Goal: Task Accomplishment & Management: Use online tool/utility

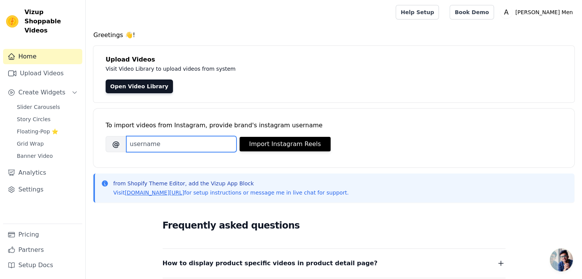
click at [190, 150] on input "Brand's Instagram Username" at bounding box center [181, 144] width 110 height 16
type input "adityasachdevamen"
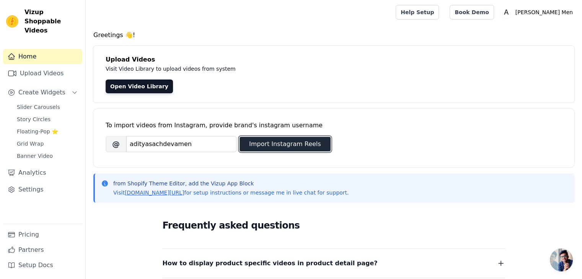
click at [281, 146] on button "Import Instagram Reels" at bounding box center [285, 144] width 91 height 15
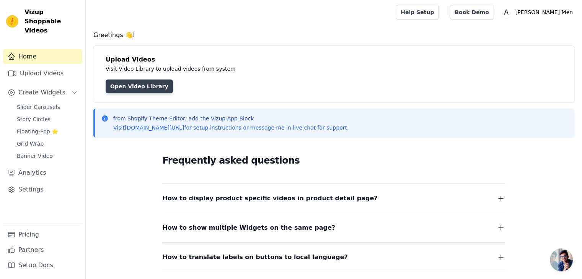
click at [126, 84] on link "Open Video Library" at bounding box center [139, 87] width 67 height 14
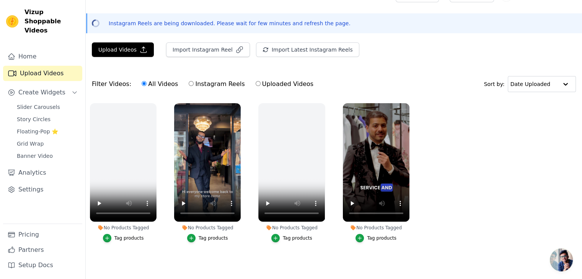
scroll to position [22, 0]
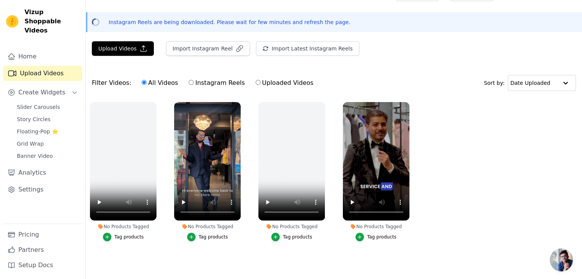
click at [213, 234] on div "Tag products" at bounding box center [213, 237] width 29 height 6
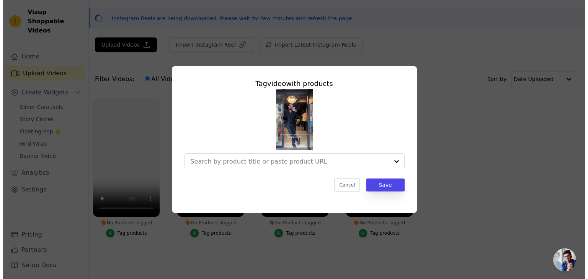
scroll to position [0, 0]
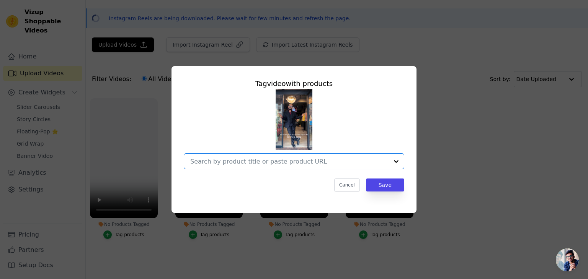
click at [306, 160] on input "No Products Tagged Tag video with products Option undefined, selected. Select i…" at bounding box center [289, 161] width 198 height 7
click at [421, 153] on div "Tag video with products Cancel Save" at bounding box center [293, 139] width 563 height 171
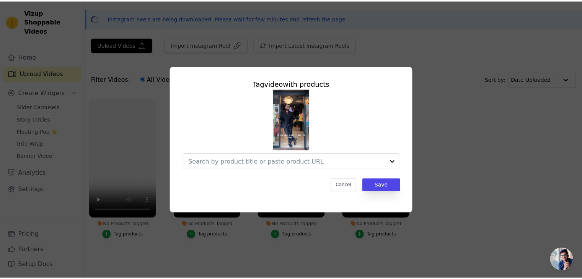
scroll to position [22, 0]
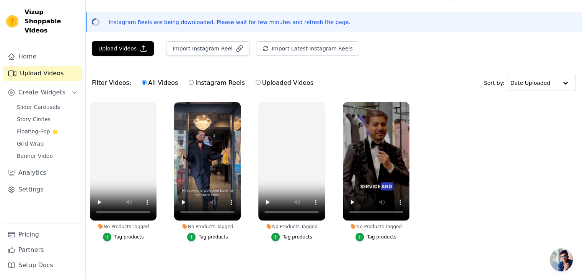
click at [377, 234] on div "Tag products" at bounding box center [381, 237] width 29 height 6
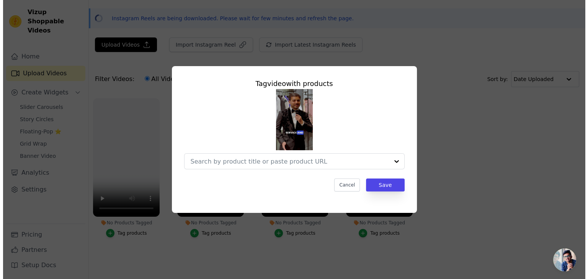
scroll to position [0, 0]
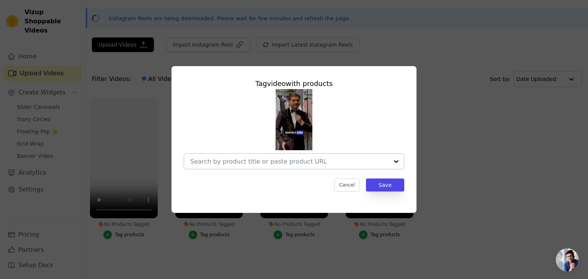
click at [330, 156] on div at bounding box center [289, 161] width 198 height 15
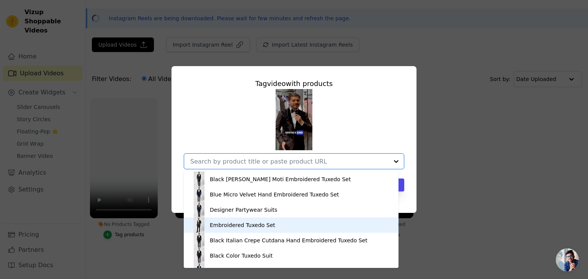
click at [236, 224] on div "Embroidered Tuxedo Set" at bounding box center [242, 226] width 65 height 8
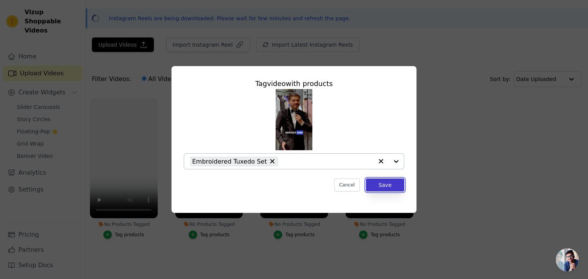
click at [393, 190] on button "Save" at bounding box center [385, 185] width 38 height 13
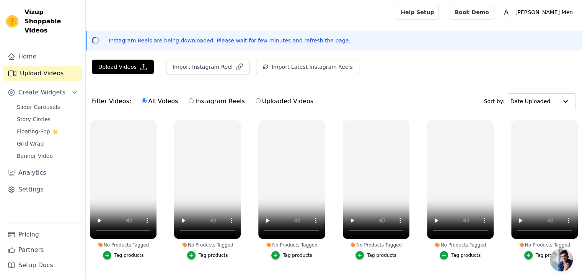
click at [189, 98] on input "Instagram Reels" at bounding box center [191, 100] width 5 height 5
radio input "true"
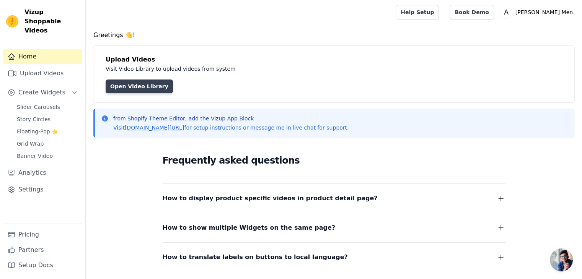
click at [147, 88] on link "Open Video Library" at bounding box center [139, 87] width 67 height 14
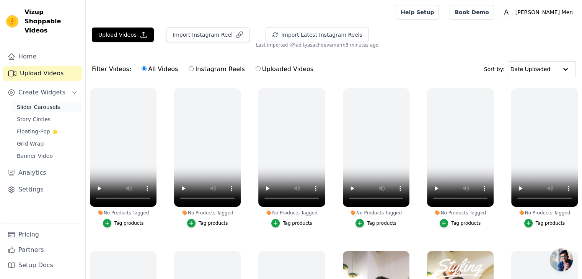
click at [36, 103] on span "Slider Carousels" at bounding box center [38, 107] width 43 height 8
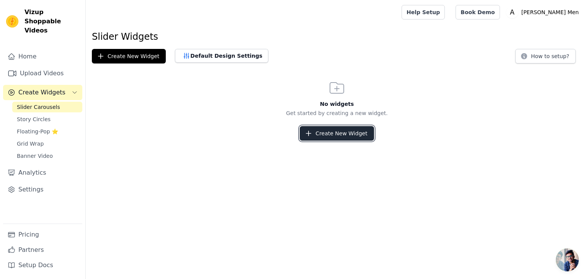
click at [328, 137] on button "Create New Widget" at bounding box center [337, 133] width 74 height 15
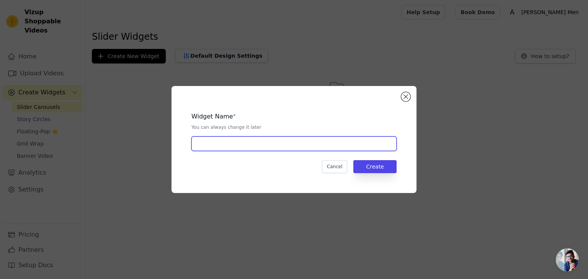
click at [253, 149] on input "text" at bounding box center [293, 144] width 205 height 15
type input "Test"
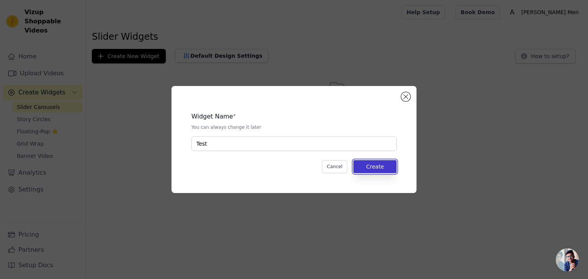
click at [382, 167] on button "Create" at bounding box center [374, 166] width 43 height 13
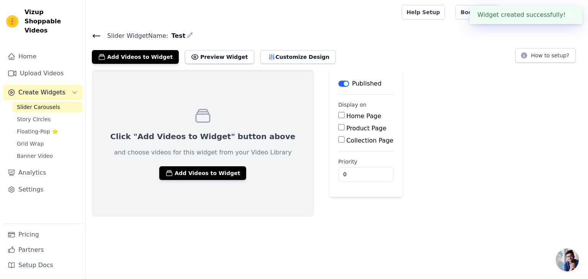
click at [338, 114] on input "Home Page" at bounding box center [341, 115] width 6 height 6
checkbox input "true"
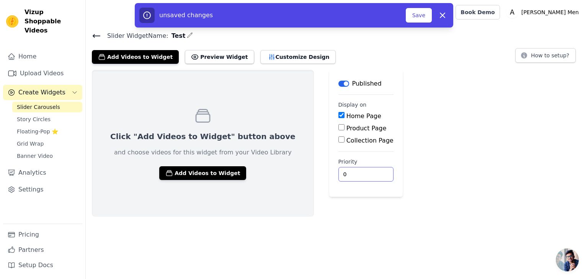
click at [338, 173] on input "0" at bounding box center [365, 174] width 55 height 15
drag, startPoint x: 325, startPoint y: 173, endPoint x: 263, endPoint y: 171, distance: 61.7
click at [263, 171] on div "Click "Add Videos to Widget" button above and choose videos for this widget fro…" at bounding box center [337, 143] width 502 height 147
type input "6"
click at [417, 18] on button "Save" at bounding box center [419, 15] width 26 height 15
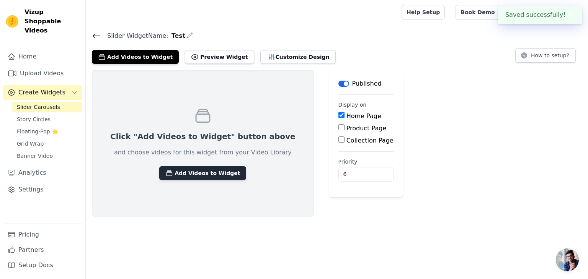
click at [191, 172] on button "Add Videos to Widget" at bounding box center [202, 173] width 87 height 14
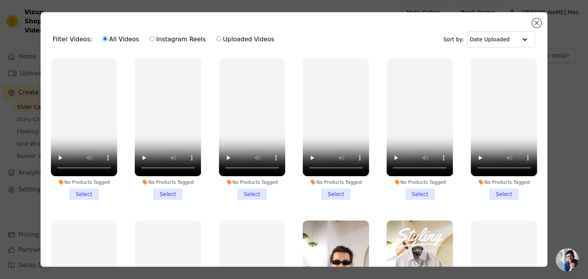
click at [149, 39] on label "Instagram Reels" at bounding box center [177, 39] width 57 height 10
click at [150, 39] on input "Instagram Reels" at bounding box center [152, 38] width 5 height 5
radio input "true"
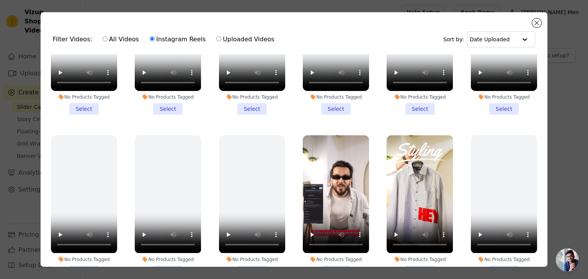
scroll to position [134, 0]
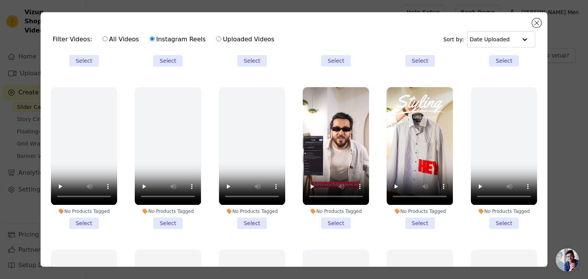
click at [408, 221] on li "No Products Tagged Select" at bounding box center [420, 158] width 66 height 142
click at [0, 0] on input "No Products Tagged Select" at bounding box center [0, 0] width 0 height 0
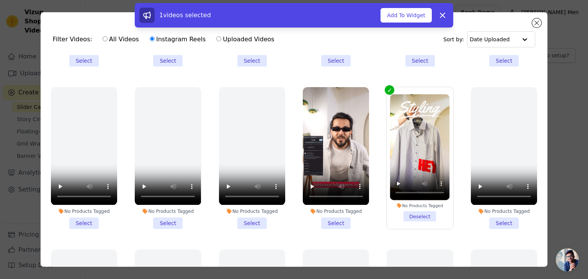
click at [332, 215] on li "No Products Tagged Select" at bounding box center [336, 158] width 66 height 142
click at [0, 0] on input "No Products Tagged Select" at bounding box center [0, 0] width 0 height 0
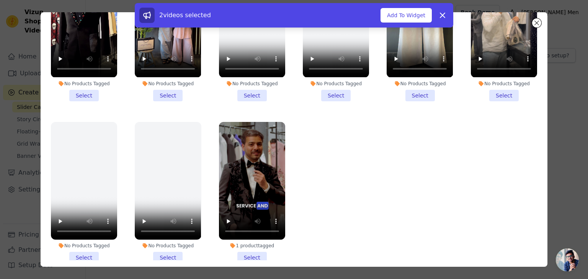
scroll to position [66, 0]
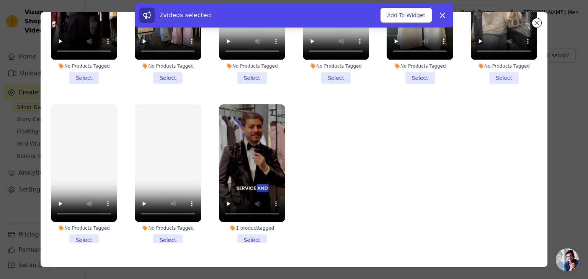
click at [248, 218] on li "1 product tagged Select" at bounding box center [252, 175] width 66 height 142
click at [0, 0] on input "1 product tagged Select" at bounding box center [0, 0] width 0 height 0
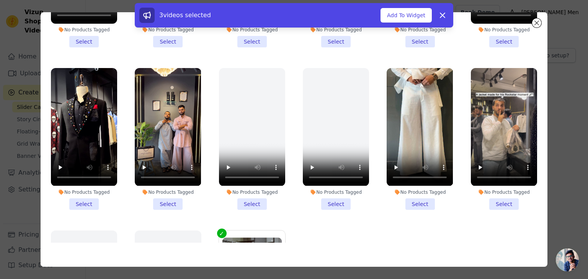
scroll to position [889, 0]
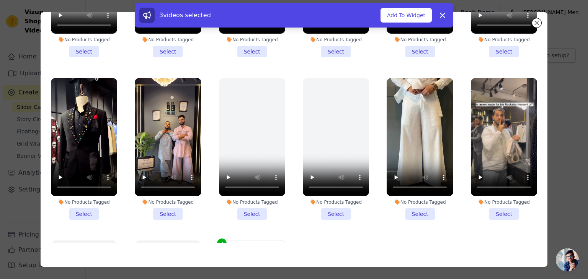
click at [489, 194] on li "No Products Tagged Select" at bounding box center [504, 149] width 66 height 142
click at [0, 0] on input "No Products Tagged Select" at bounding box center [0, 0] width 0 height 0
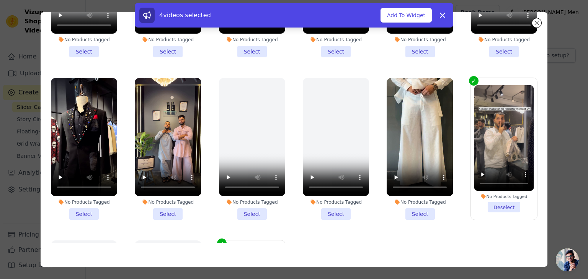
click at [165, 195] on li "No Products Tagged Select" at bounding box center [168, 149] width 66 height 142
click at [0, 0] on input "No Products Tagged Select" at bounding box center [0, 0] width 0 height 0
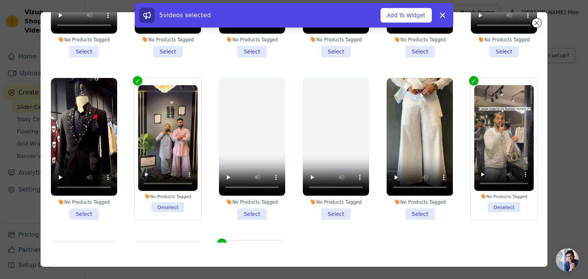
click at [414, 191] on li "No Products Tagged Select" at bounding box center [420, 149] width 66 height 142
click at [0, 0] on input "No Products Tagged Select" at bounding box center [0, 0] width 0 height 0
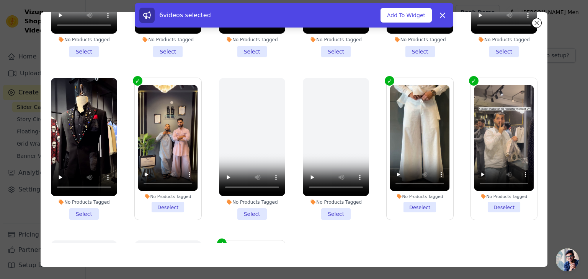
click at [87, 193] on li "No Products Tagged Select" at bounding box center [84, 149] width 66 height 142
click at [0, 0] on input "No Products Tagged Select" at bounding box center [0, 0] width 0 height 0
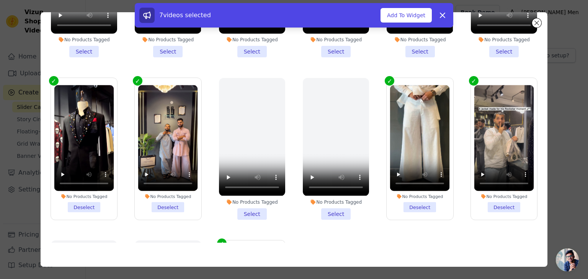
drag, startPoint x: 531, startPoint y: 173, endPoint x: 533, endPoint y: 167, distance: 5.9
click at [533, 167] on ul "No Products Tagged Select No Products Tagged Select No Products Tagged Select N…" at bounding box center [294, 115] width 495 height 255
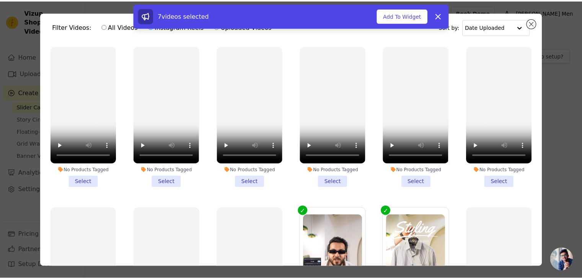
scroll to position [0, 0]
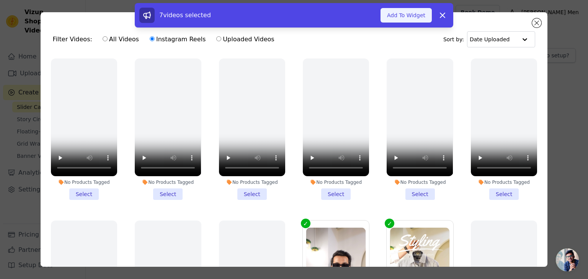
click at [415, 16] on button "Add To Widget" at bounding box center [405, 15] width 51 height 15
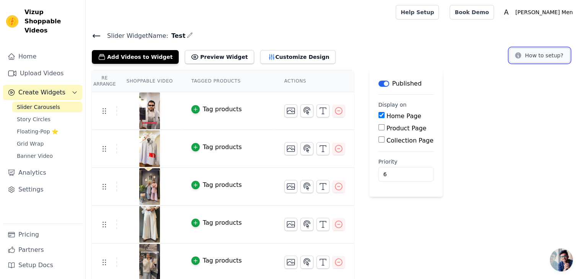
click at [551, 56] on button "How to setup?" at bounding box center [539, 55] width 60 height 15
click at [379, 114] on input "Home Page" at bounding box center [382, 115] width 6 height 6
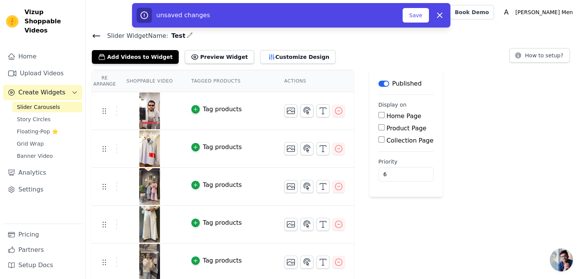
click at [379, 114] on input "Home Page" at bounding box center [382, 115] width 6 height 6
checkbox input "true"
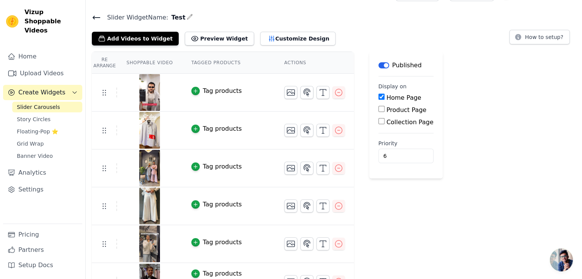
scroll to position [18, 0]
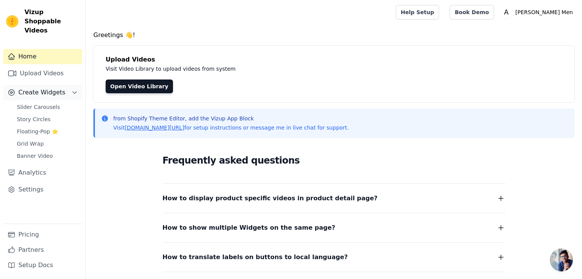
click at [45, 88] on span "Create Widgets" at bounding box center [41, 92] width 47 height 9
click at [31, 116] on span "Story Circles" at bounding box center [34, 120] width 34 height 8
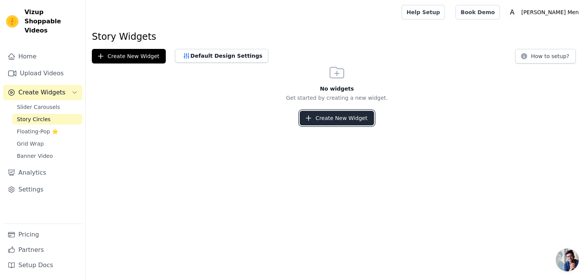
click at [337, 114] on button "Create New Widget" at bounding box center [337, 118] width 74 height 15
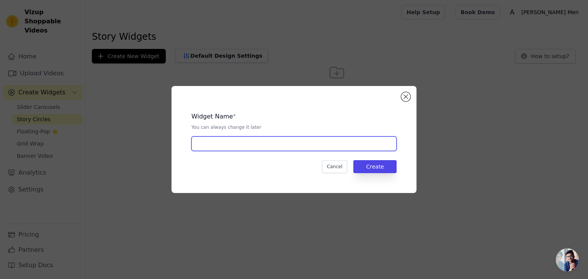
click at [315, 141] on input "text" at bounding box center [293, 144] width 205 height 15
type input "Story Test"
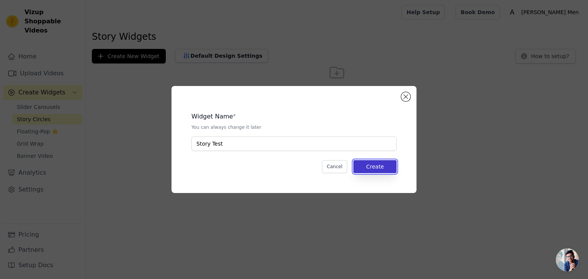
click at [380, 167] on button "Create" at bounding box center [374, 166] width 43 height 13
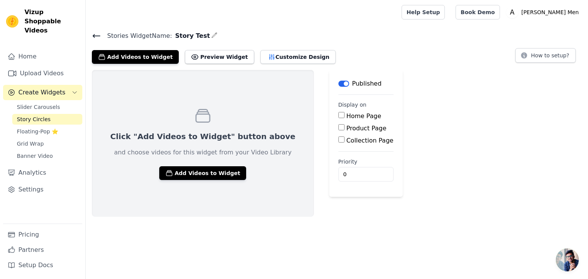
click at [338, 139] on input "Collection Page" at bounding box center [341, 140] width 6 height 6
checkbox input "true"
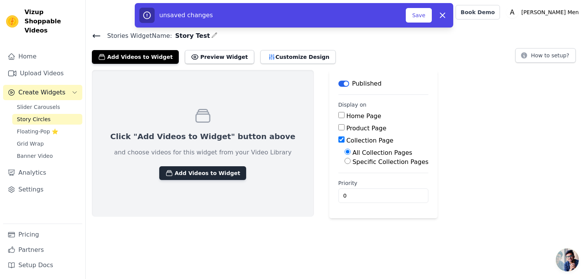
click at [217, 171] on button "Add Videos to Widget" at bounding box center [202, 173] width 87 height 14
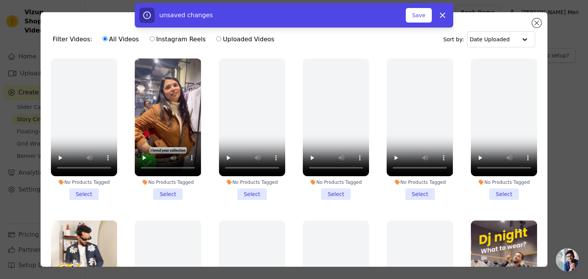
click at [216, 39] on input "Uploaded Videos" at bounding box center [218, 38] width 5 height 5
radio input "true"
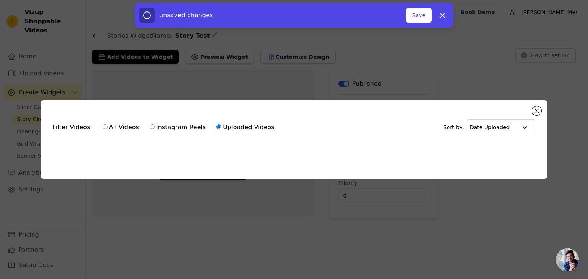
click at [161, 127] on label "Instagram Reels" at bounding box center [177, 127] width 57 height 10
click at [155, 127] on input "Instagram Reels" at bounding box center [152, 126] width 5 height 5
radio input "true"
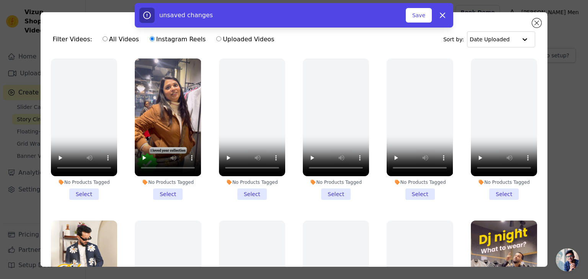
click at [168, 190] on li "No Products Tagged Select" at bounding box center [168, 130] width 66 height 142
click at [0, 0] on input "No Products Tagged Select" at bounding box center [0, 0] width 0 height 0
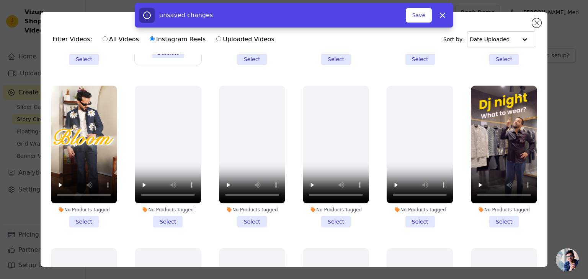
scroll to position [142, 0]
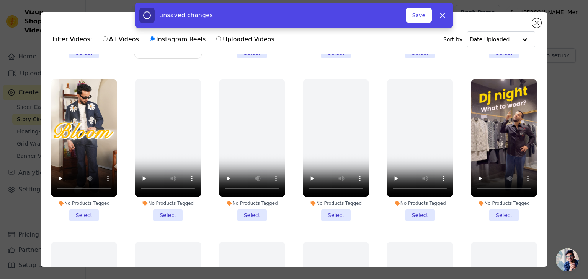
click at [77, 209] on li "No Products Tagged Select" at bounding box center [84, 150] width 66 height 142
click at [0, 0] on input "No Products Tagged Select" at bounding box center [0, 0] width 0 height 0
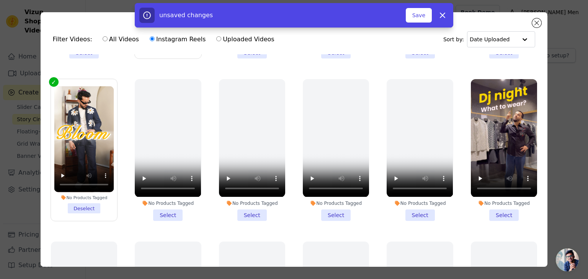
click at [494, 206] on li "No Products Tagged Select" at bounding box center [504, 150] width 66 height 142
click at [0, 0] on input "No Products Tagged Select" at bounding box center [0, 0] width 0 height 0
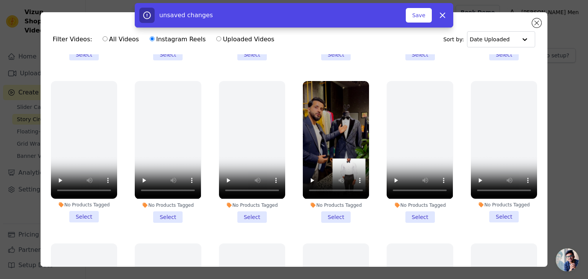
scroll to position [473, 0]
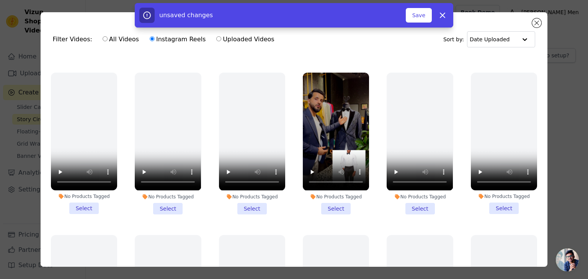
click at [336, 200] on li "No Products Tagged Select" at bounding box center [336, 144] width 66 height 142
click at [0, 0] on input "No Products Tagged Select" at bounding box center [0, 0] width 0 height 0
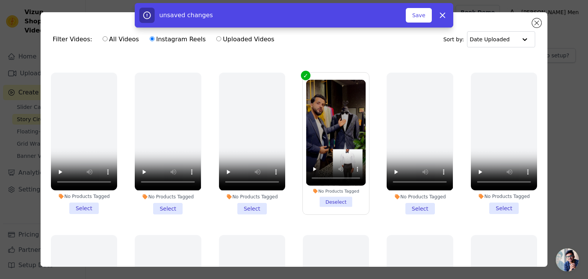
drag, startPoint x: 530, startPoint y: 157, endPoint x: 534, endPoint y: 160, distance: 5.4
click at [534, 160] on ul "No Products Tagged Select No Products Tagged Deselect No Products Tagged Select…" at bounding box center [294, 181] width 495 height 255
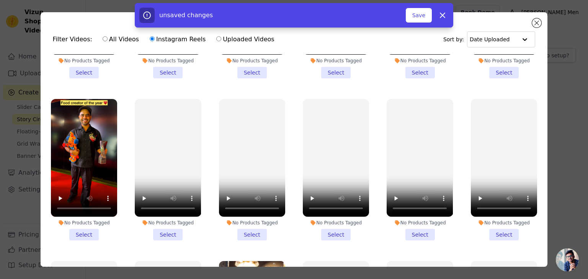
scroll to position [784, 0]
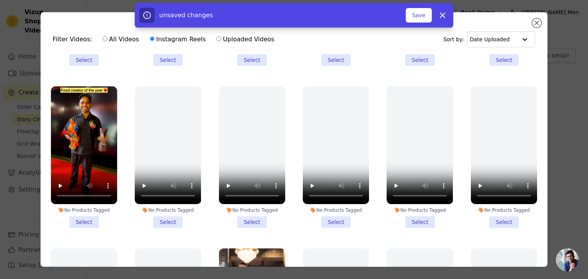
click at [88, 201] on li "No Products Tagged Select" at bounding box center [84, 158] width 66 height 142
click at [0, 0] on input "No Products Tagged Select" at bounding box center [0, 0] width 0 height 0
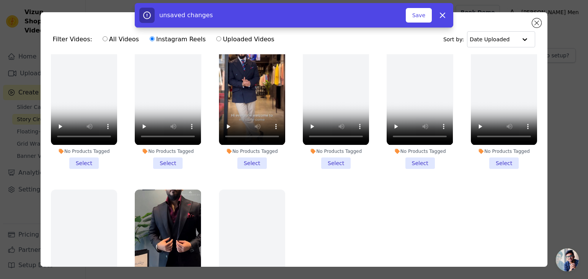
scroll to position [1009, 0]
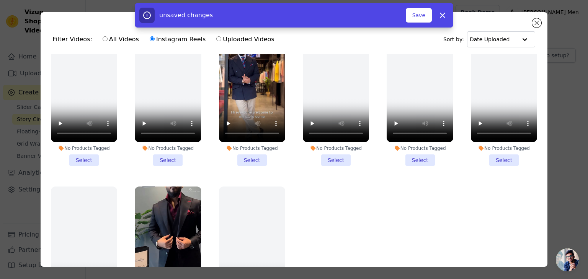
click at [251, 137] on li "No Products Tagged Select" at bounding box center [252, 95] width 66 height 142
click at [0, 0] on input "No Products Tagged Select" at bounding box center [0, 0] width 0 height 0
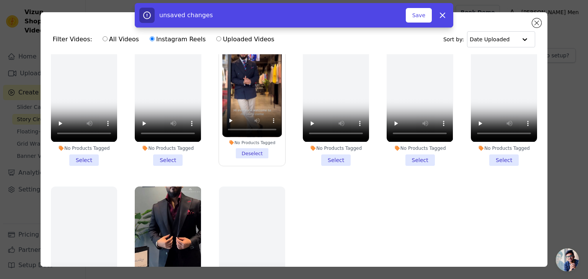
click at [412, 140] on li "No Products Tagged Select" at bounding box center [420, 95] width 66 height 142
click at [0, 0] on input "No Products Tagged Select" at bounding box center [0, 0] width 0 height 0
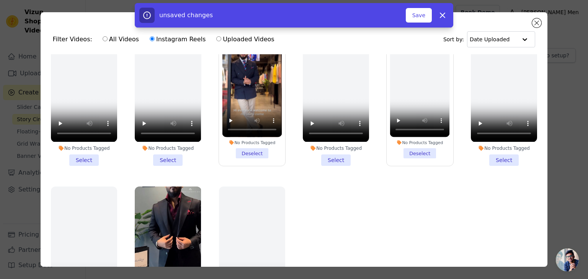
click at [411, 132] on li "No Products Tagged Deselect" at bounding box center [420, 94] width 60 height 127
click at [0, 0] on input "No Products Tagged Deselect" at bounding box center [0, 0] width 0 height 0
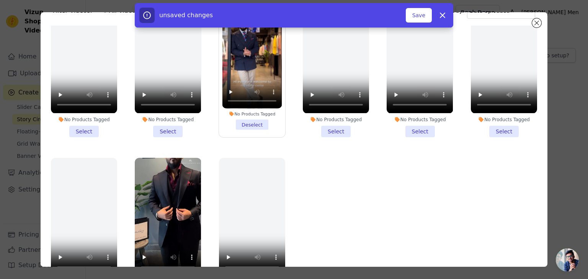
scroll to position [66, 0]
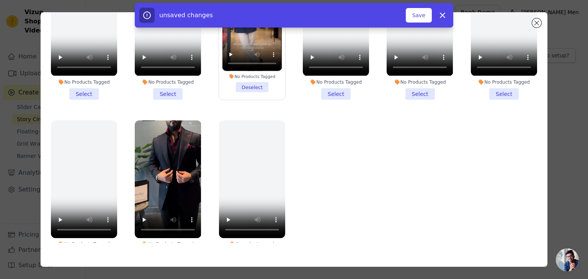
click at [178, 231] on li "No Products Tagged Select" at bounding box center [168, 192] width 66 height 142
click at [0, 0] on input "No Products Tagged Select" at bounding box center [0, 0] width 0 height 0
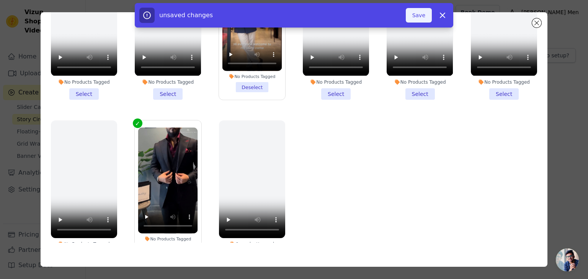
click at [422, 12] on button "Save" at bounding box center [419, 15] width 26 height 15
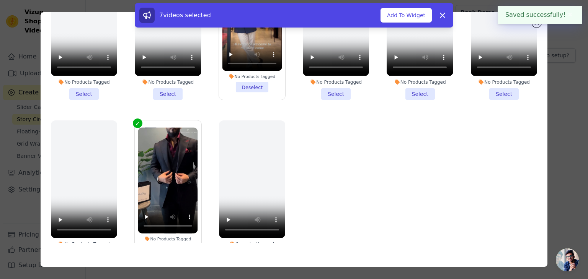
scroll to position [0, 0]
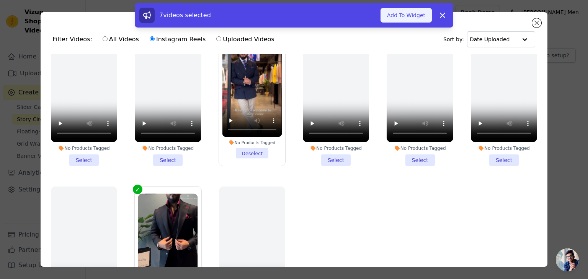
click at [407, 17] on button "Add To Widget" at bounding box center [405, 15] width 51 height 15
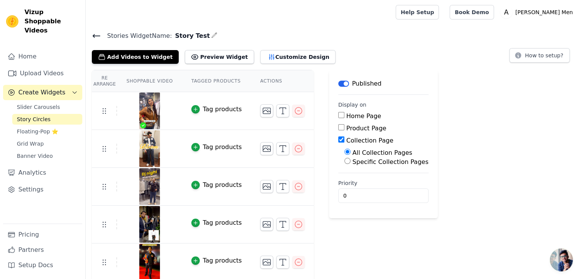
click at [353, 159] on label "Specific Collection Pages" at bounding box center [391, 161] width 76 height 7
click at [344, 159] on input "Specific Collection Pages" at bounding box center [347, 161] width 6 height 6
radio input "true"
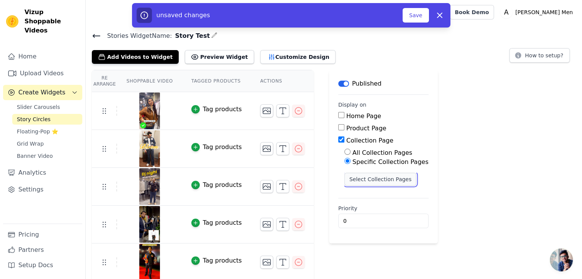
click at [358, 176] on button "Select Collection Pages" at bounding box center [380, 179] width 72 height 13
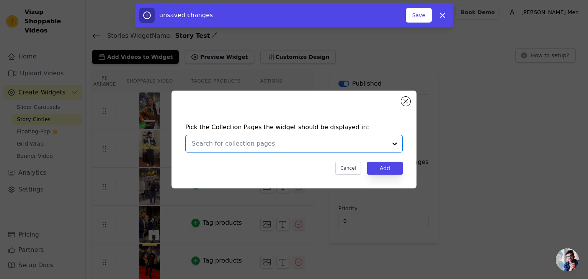
click at [307, 144] on input "text" at bounding box center [289, 143] width 195 height 9
click at [461, 164] on div "Pick the Collection Pages the widget should be displayed in: Cancel Add" at bounding box center [293, 139] width 563 height 122
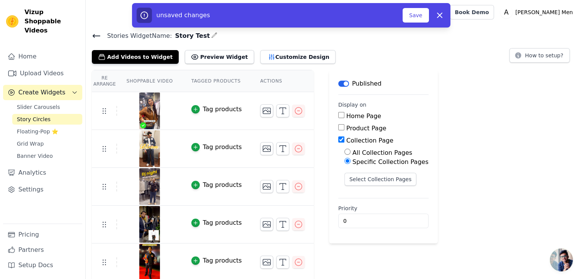
drag, startPoint x: 335, startPoint y: 112, endPoint x: 331, endPoint y: 115, distance: 5.2
click at [338, 115] on div "Home Page" at bounding box center [383, 116] width 90 height 9
click at [338, 115] on input "Home Page" at bounding box center [341, 115] width 6 height 6
checkbox input "true"
click at [338, 142] on input "Collection Page" at bounding box center [341, 140] width 6 height 6
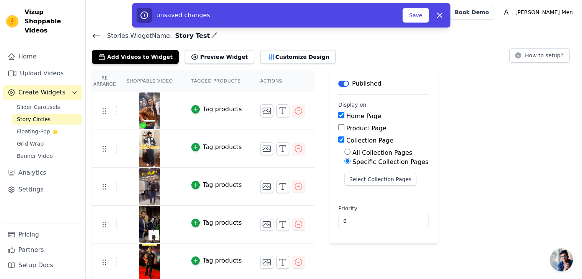
checkbox input "false"
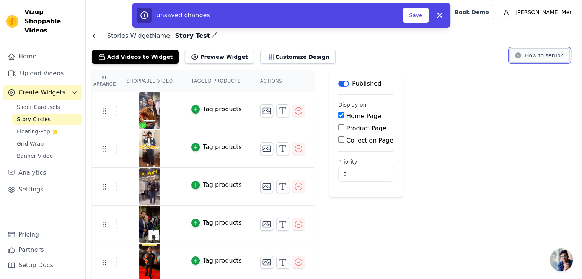
click at [538, 53] on button "How to setup?" at bounding box center [539, 55] width 60 height 15
click at [414, 12] on button "Save" at bounding box center [416, 15] width 26 height 15
